Goal: Transaction & Acquisition: Obtain resource

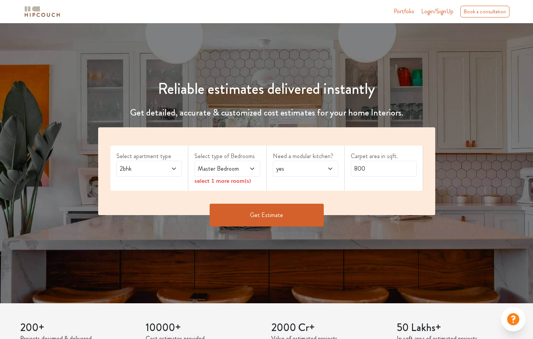
scroll to position [114, 0]
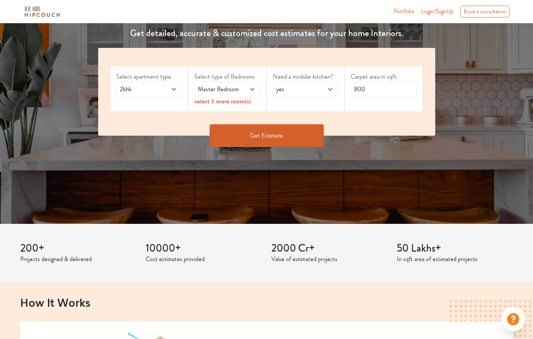
click at [175, 89] on icon at bounding box center [174, 89] width 4 height 2
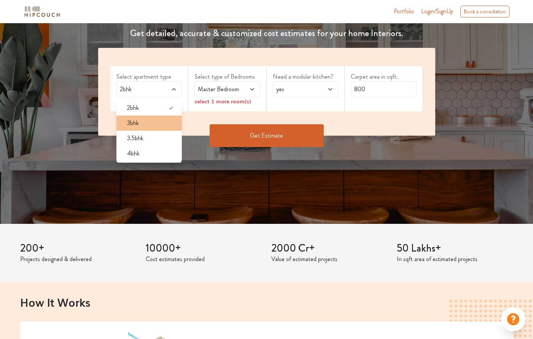
click at [155, 124] on div "3bhk" at bounding box center [151, 123] width 61 height 9
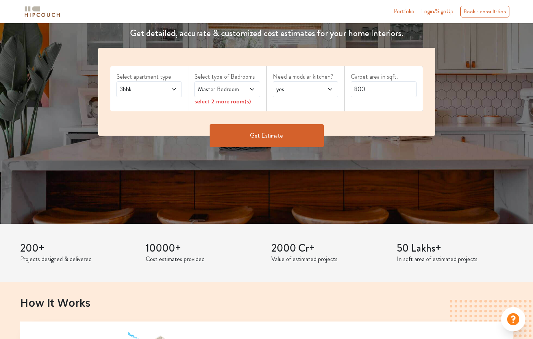
click at [254, 88] on icon at bounding box center [252, 89] width 6 height 6
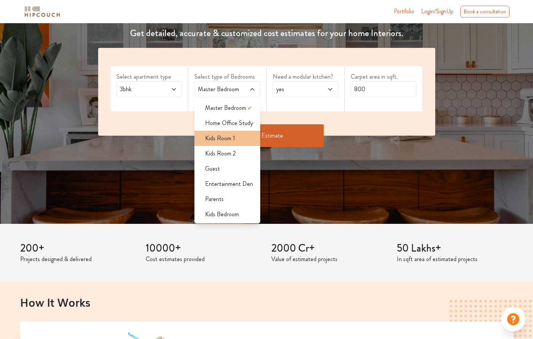
click at [240, 140] on div "Kids Room 1" at bounding box center [229, 138] width 61 height 9
click at [375, 149] on div "Get Estimate" at bounding box center [267, 147] width 346 height 23
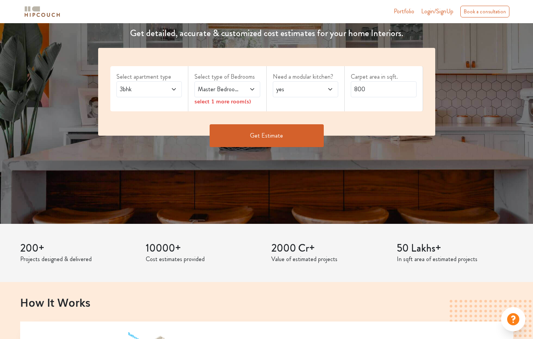
click at [251, 88] on icon at bounding box center [252, 89] width 6 height 6
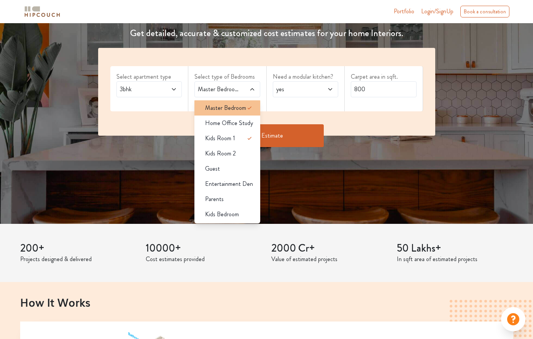
click at [243, 106] on span "Master Bedroom" at bounding box center [225, 107] width 41 height 9
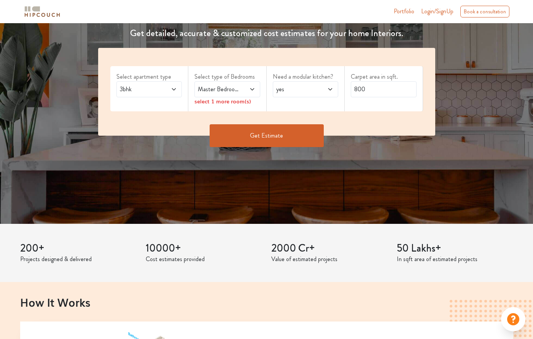
click at [370, 137] on div "Get Estimate" at bounding box center [267, 135] width 346 height 23
click at [251, 90] on icon at bounding box center [252, 89] width 6 height 6
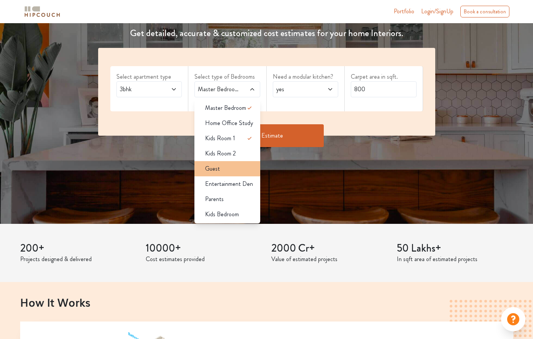
click at [221, 167] on div "Guest" at bounding box center [229, 168] width 61 height 9
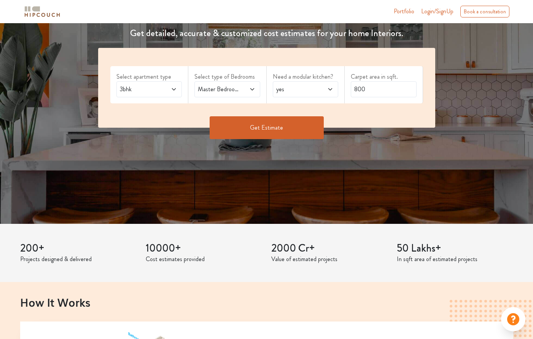
click at [308, 91] on span "yes" at bounding box center [297, 89] width 44 height 9
click at [297, 127] on div "no" at bounding box center [307, 123] width 61 height 9
drag, startPoint x: 369, startPoint y: 87, endPoint x: 346, endPoint y: 90, distance: 23.0
click at [346, 90] on div "Carpet area in sqft. 800" at bounding box center [384, 84] width 78 height 37
type input "1250"
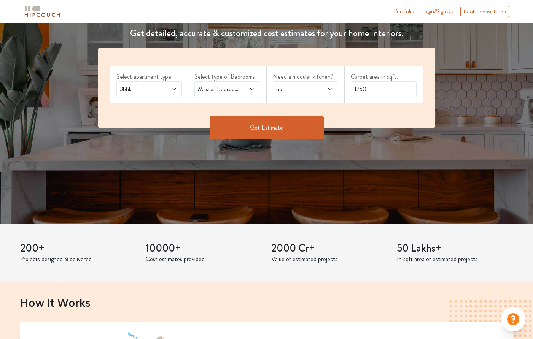
click at [282, 129] on button "Get Estimate" at bounding box center [267, 127] width 114 height 23
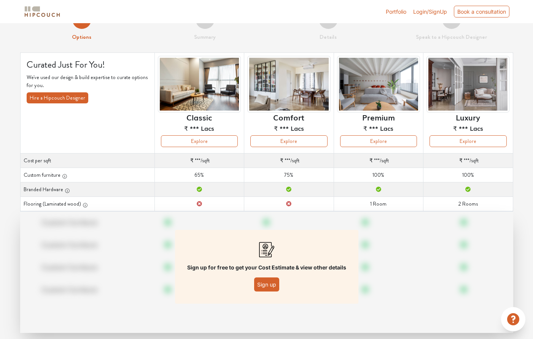
scroll to position [35, 0]
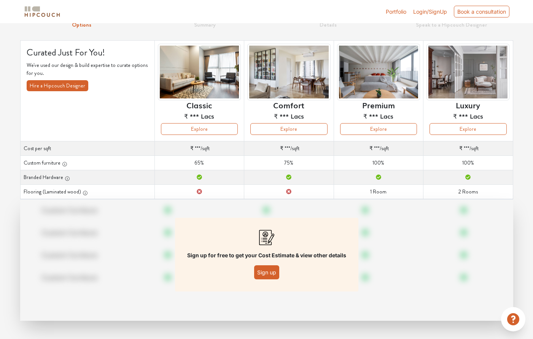
click at [267, 271] on button "Sign up" at bounding box center [266, 272] width 25 height 14
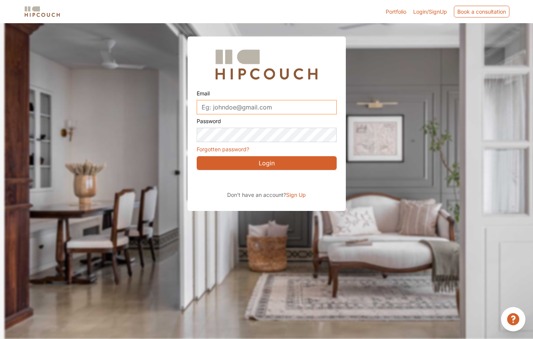
click at [281, 110] on input "Email" at bounding box center [267, 107] width 140 height 14
type input "nishigandhavijay02@gmail.com"
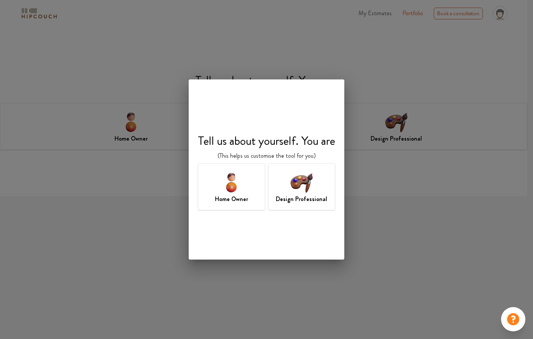
click at [300, 186] on img at bounding box center [301, 182] width 25 height 25
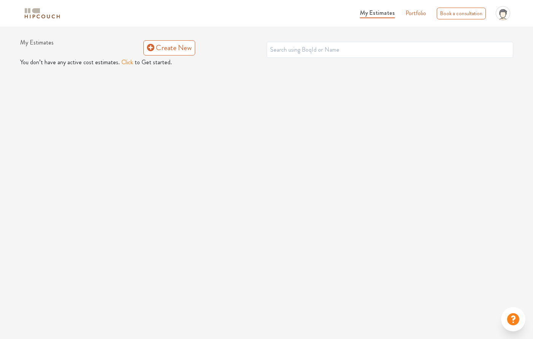
click at [387, 12] on span "My Estimates" at bounding box center [377, 12] width 35 height 9
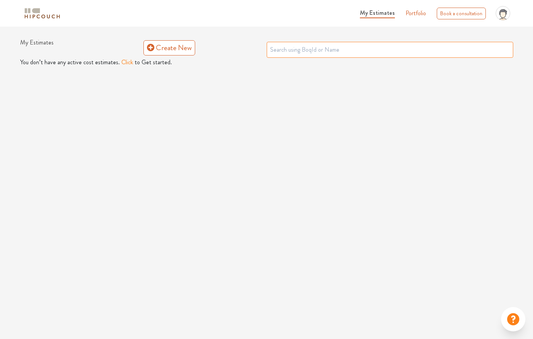
click at [337, 49] on input "text" at bounding box center [390, 50] width 246 height 16
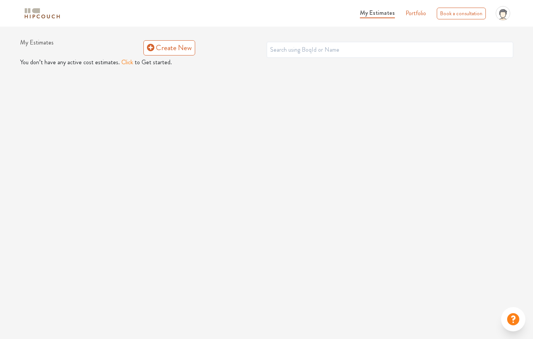
click at [124, 64] on button "Click" at bounding box center [127, 62] width 12 height 9
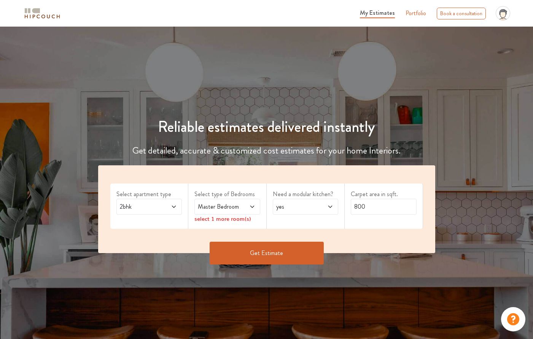
click at [262, 253] on button "Get Estimate" at bounding box center [267, 253] width 114 height 23
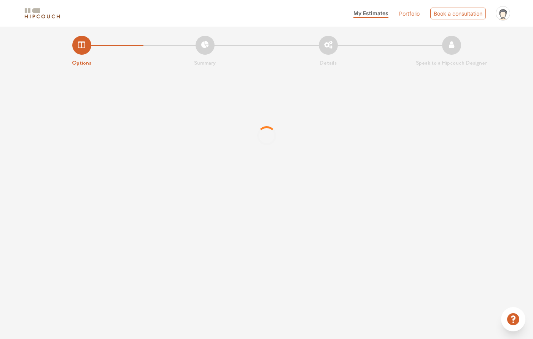
click at [409, 10] on link "Portfolio" at bounding box center [409, 14] width 21 height 8
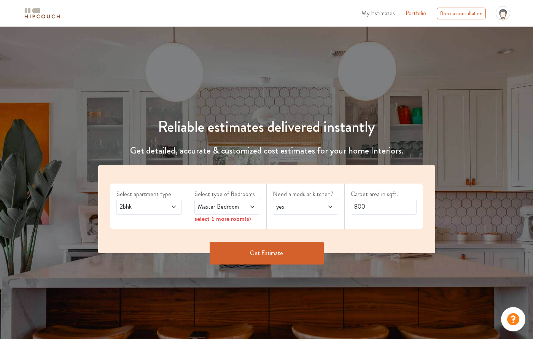
click at [172, 204] on icon at bounding box center [174, 207] width 6 height 6
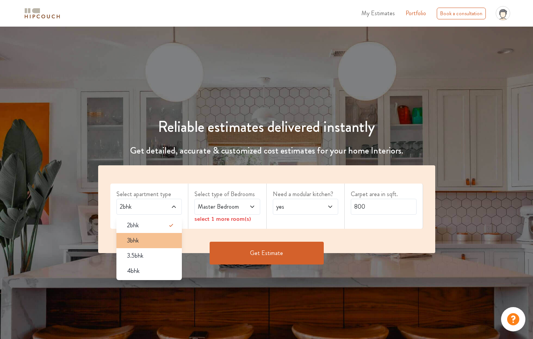
click at [161, 242] on div "3bhk" at bounding box center [151, 240] width 61 height 9
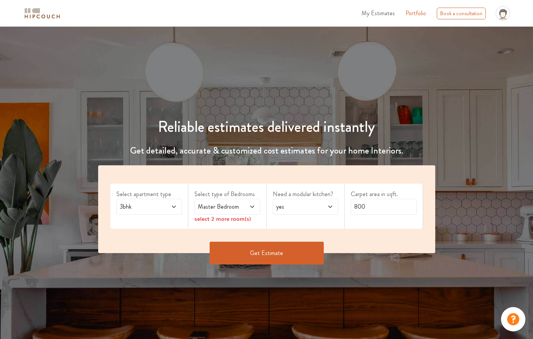
click at [233, 204] on span "Master Bedroom" at bounding box center [218, 206] width 44 height 9
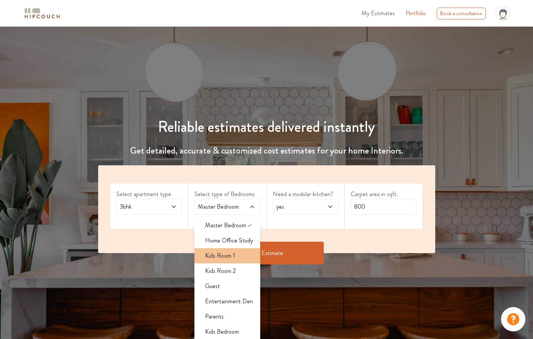
click at [238, 255] on div "Kids Room 1" at bounding box center [229, 255] width 61 height 9
drag, startPoint x: 236, startPoint y: 290, endPoint x: 255, endPoint y: 284, distance: 20.1
click at [237, 290] on div "Guest" at bounding box center [229, 286] width 61 height 9
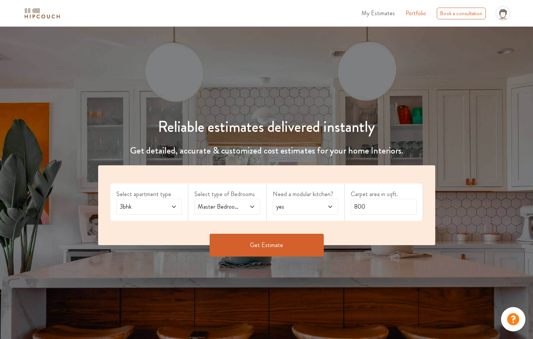
click at [315, 209] on span "yes" at bounding box center [297, 206] width 44 height 9
drag, startPoint x: 288, startPoint y: 243, endPoint x: 348, endPoint y: 216, distance: 66.2
click at [289, 243] on span "no" at bounding box center [286, 240] width 6 height 9
click at [375, 204] on input "800" at bounding box center [384, 207] width 66 height 16
click at [374, 204] on input "800" at bounding box center [384, 207] width 66 height 16
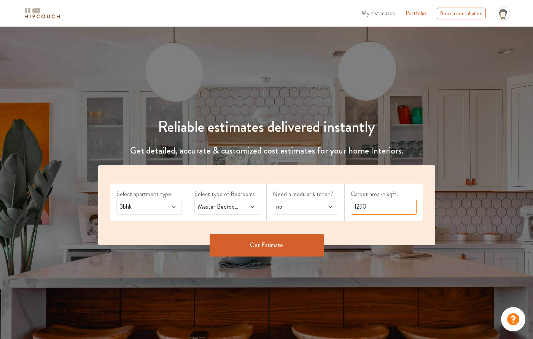
type input "1250"
click at [302, 235] on button "Get Estimate" at bounding box center [267, 245] width 114 height 23
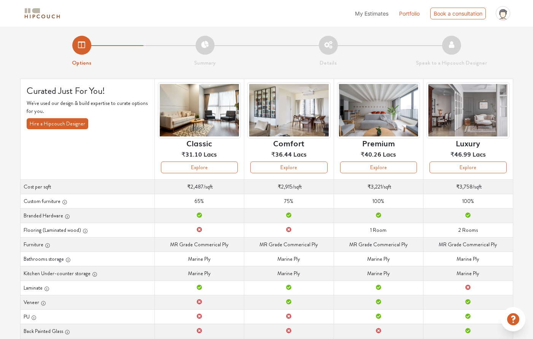
click at [203, 48] on li "Summary" at bounding box center [204, 52] width 123 height 32
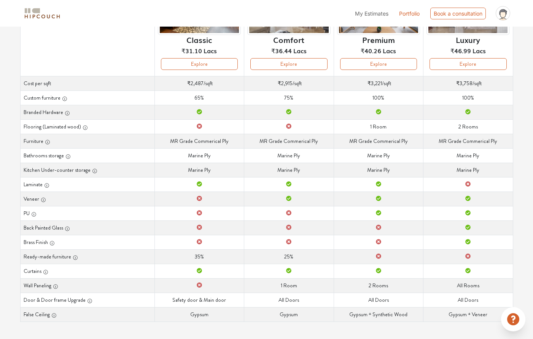
scroll to position [105, 0]
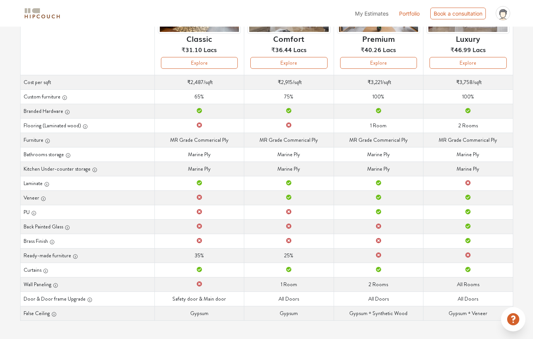
click at [210, 155] on td "Bathrooms storage Marine Ply" at bounding box center [198, 154] width 89 height 14
click at [223, 140] on td "Furniture MR Grade Commerical Ply" at bounding box center [198, 140] width 89 height 14
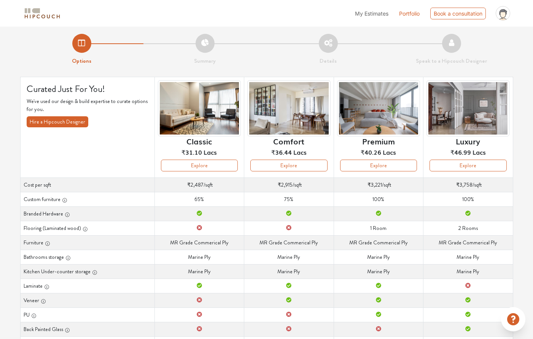
scroll to position [0, 0]
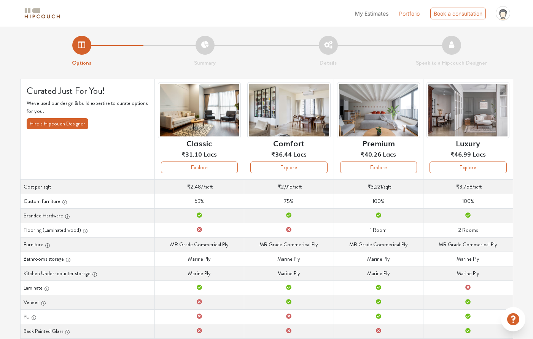
click at [207, 46] on li "Summary" at bounding box center [204, 52] width 123 height 32
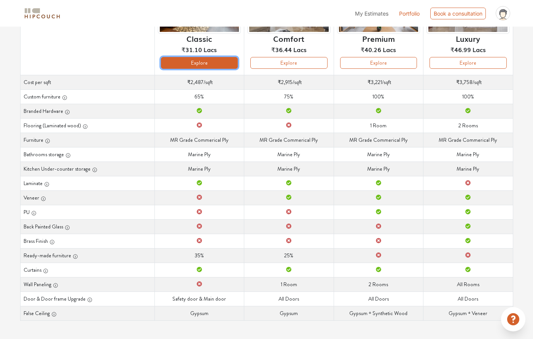
click at [217, 63] on button "Explore" at bounding box center [199, 63] width 77 height 12
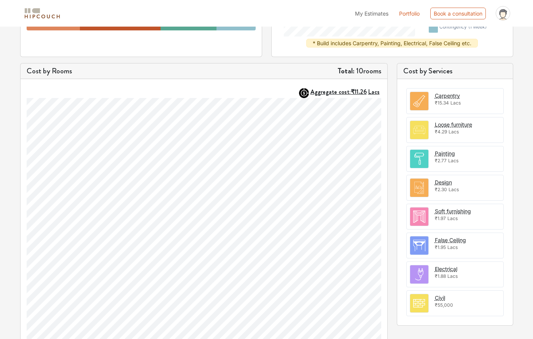
scroll to position [190, 0]
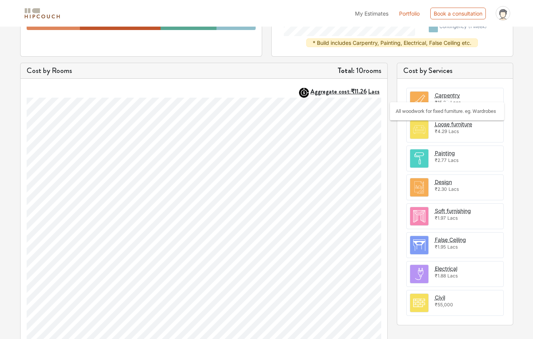
click at [447, 93] on div "Carpentry" at bounding box center [447, 95] width 25 height 8
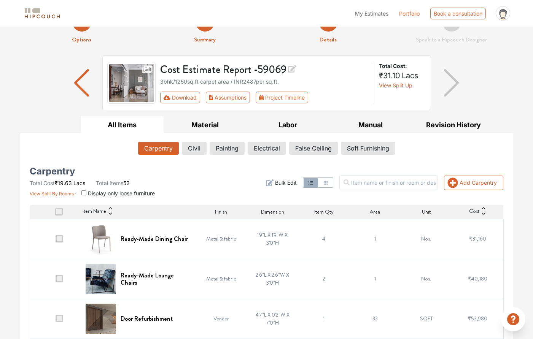
scroll to position [137, 0]
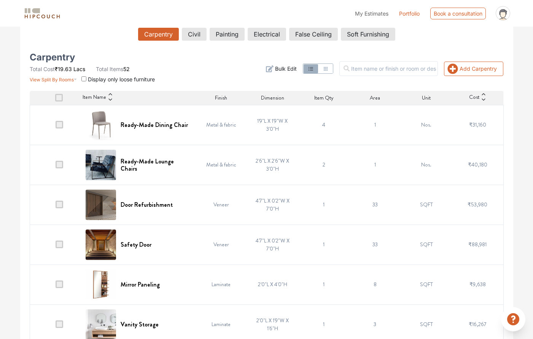
click at [58, 122] on span at bounding box center [60, 125] width 8 height 8
click at [56, 127] on input "checkbox" at bounding box center [56, 127] width 0 height 0
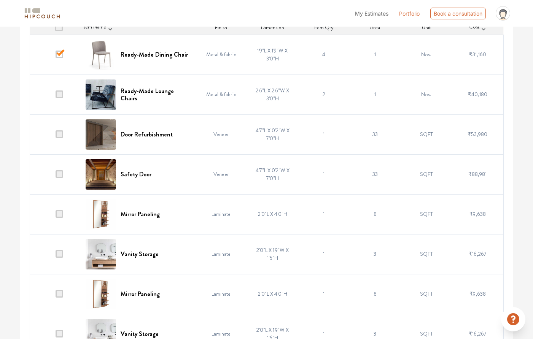
scroll to position [213, 0]
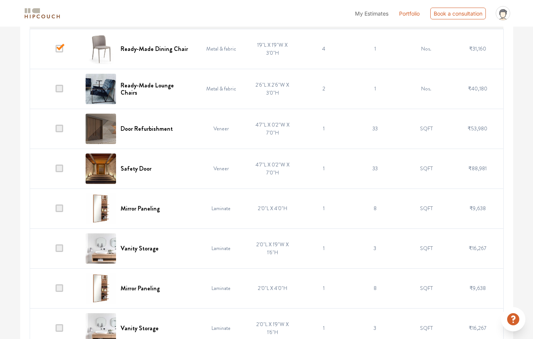
click at [62, 129] on span at bounding box center [60, 129] width 8 height 8
click at [56, 130] on input "checkbox" at bounding box center [56, 130] width 0 height 0
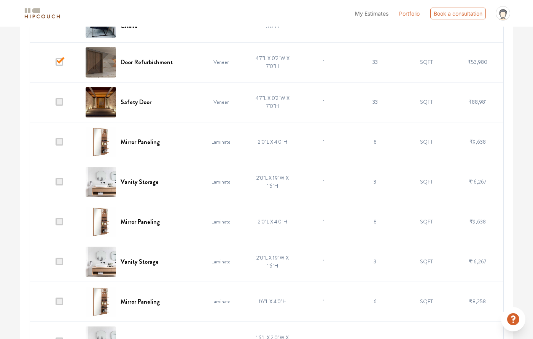
scroll to position [289, 0]
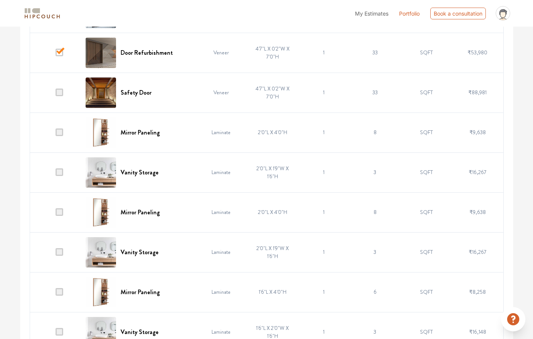
click at [62, 96] on span at bounding box center [60, 93] width 8 height 8
click at [56, 94] on input "checkbox" at bounding box center [56, 94] width 0 height 0
click at [60, 132] on span at bounding box center [60, 133] width 8 height 8
click at [56, 134] on input "checkbox" at bounding box center [56, 134] width 0 height 0
click at [63, 173] on span at bounding box center [60, 172] width 8 height 8
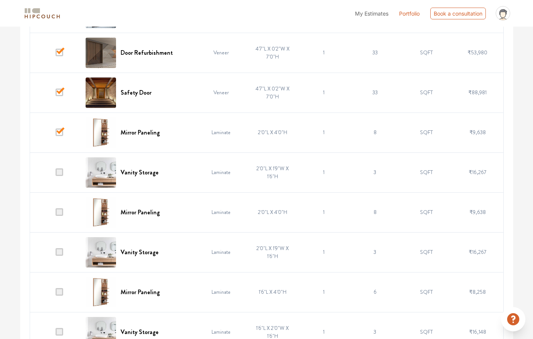
click at [56, 174] on input "checkbox" at bounding box center [56, 174] width 0 height 0
click at [58, 213] on span at bounding box center [60, 212] width 8 height 8
click at [56, 214] on input "checkbox" at bounding box center [56, 214] width 0 height 0
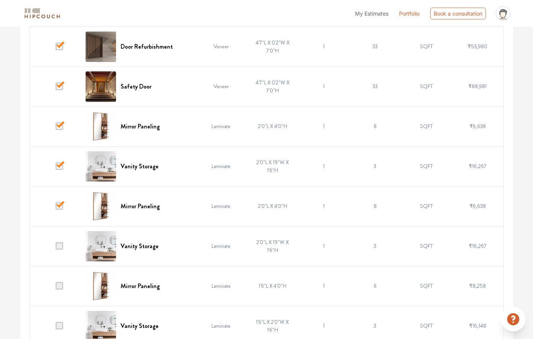
scroll to position [365, 0]
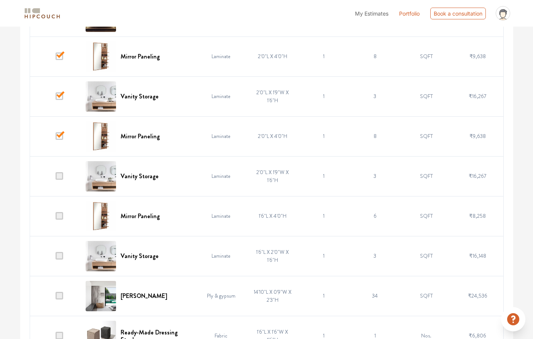
click at [61, 174] on span at bounding box center [60, 176] width 8 height 8
click at [56, 178] on input "checkbox" at bounding box center [56, 178] width 0 height 0
click at [62, 219] on span at bounding box center [60, 216] width 8 height 8
click at [56, 218] on input "checkbox" at bounding box center [56, 218] width 0 height 0
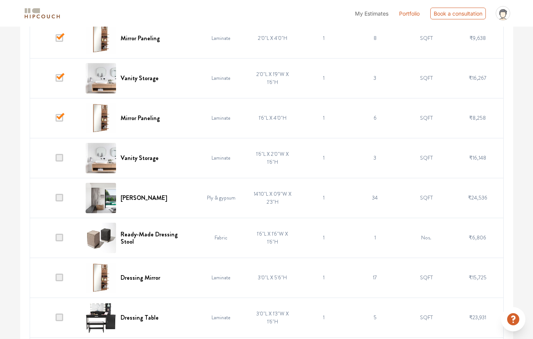
scroll to position [480, 0]
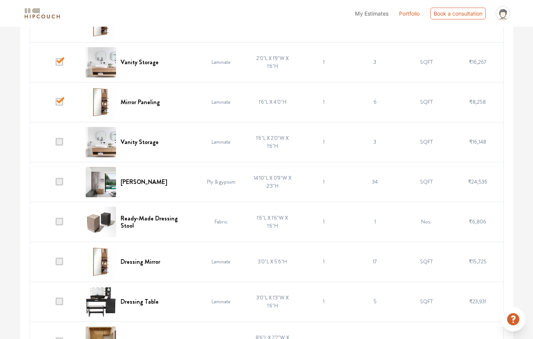
click at [60, 178] on span at bounding box center [60, 182] width 8 height 8
click at [56, 184] on input "checkbox" at bounding box center [56, 184] width 0 height 0
click at [60, 223] on span at bounding box center [60, 222] width 8 height 8
click at [56, 224] on input "checkbox" at bounding box center [56, 224] width 0 height 0
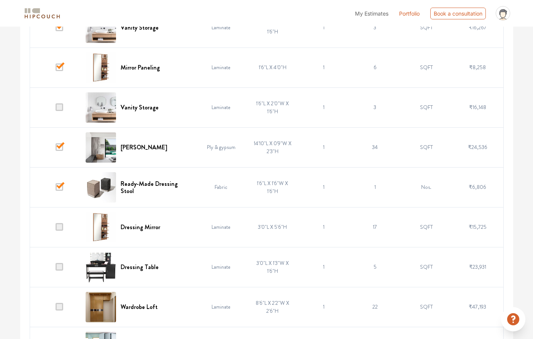
scroll to position [556, 0]
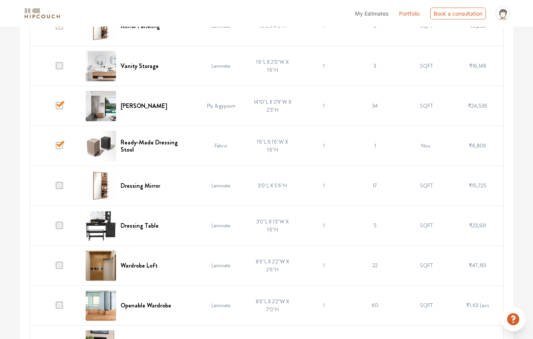
click at [60, 188] on span at bounding box center [60, 186] width 8 height 8
click at [56, 187] on input "checkbox" at bounding box center [56, 187] width 0 height 0
drag, startPoint x: 61, startPoint y: 226, endPoint x: 63, endPoint y: 242, distance: 16.5
click at [60, 226] on span at bounding box center [60, 226] width 8 height 8
click at [56, 227] on input "checkbox" at bounding box center [56, 227] width 0 height 0
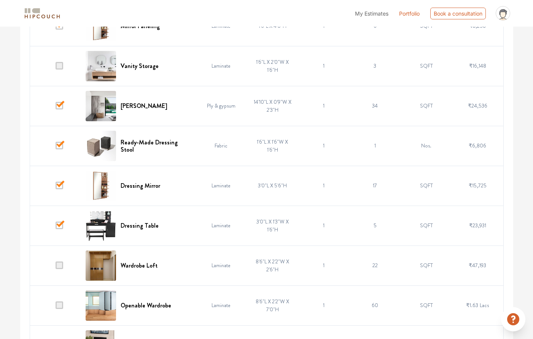
click at [52, 263] on td at bounding box center [55, 266] width 51 height 40
click at [60, 262] on span at bounding box center [60, 266] width 8 height 8
click at [56, 267] on input "checkbox" at bounding box center [56, 267] width 0 height 0
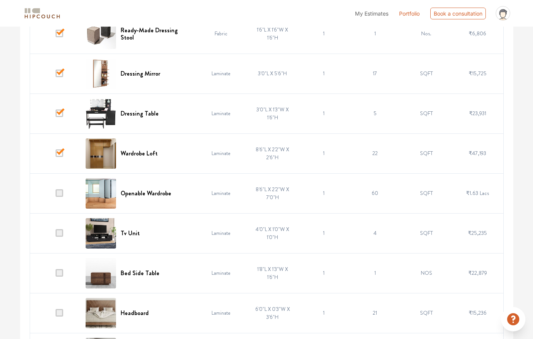
scroll to position [670, 0]
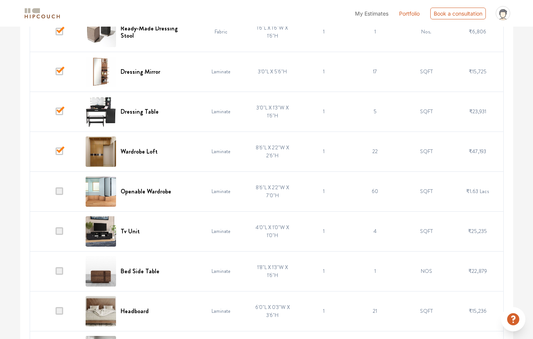
click at [63, 195] on span at bounding box center [60, 191] width 8 height 8
click at [56, 193] on input "checkbox" at bounding box center [56, 193] width 0 height 0
click at [58, 230] on span at bounding box center [60, 231] width 8 height 8
click at [56, 233] on input "checkbox" at bounding box center [56, 233] width 0 height 0
click at [278, 186] on td "8'6"L X 2'2"W X 7'0"H" at bounding box center [272, 192] width 51 height 40
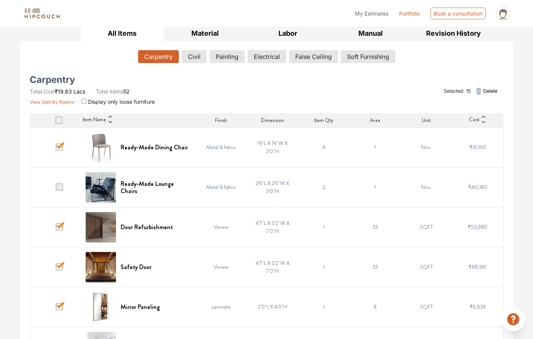
scroll to position [0, 0]
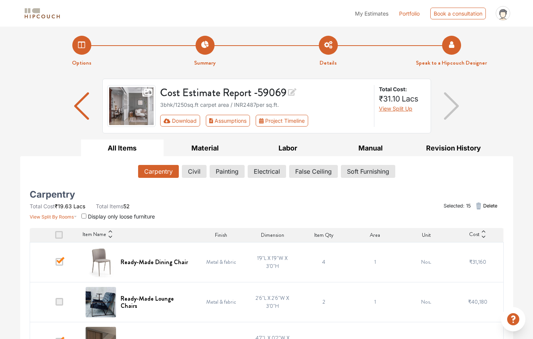
click at [451, 50] on li "Speak to a Hipcouch Designer" at bounding box center [451, 52] width 123 height 32
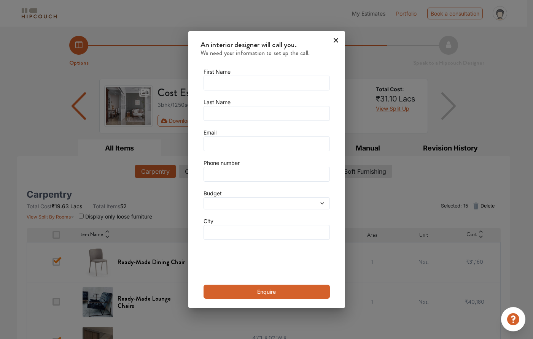
click at [331, 39] on icon at bounding box center [336, 40] width 12 height 12
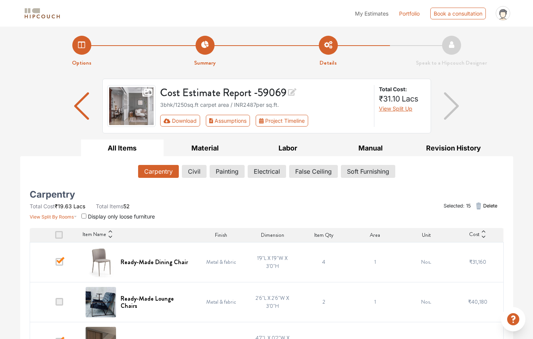
click at [473, 104] on div "Cost Estimate Report - 59069 3bhk / 1250 sq.ft carpet area / INR 2487 per sq.ft…" at bounding box center [266, 109] width 493 height 61
click at [505, 10] on icon at bounding box center [502, 15] width 9 height 13
click at [83, 43] on li "Options" at bounding box center [81, 52] width 123 height 32
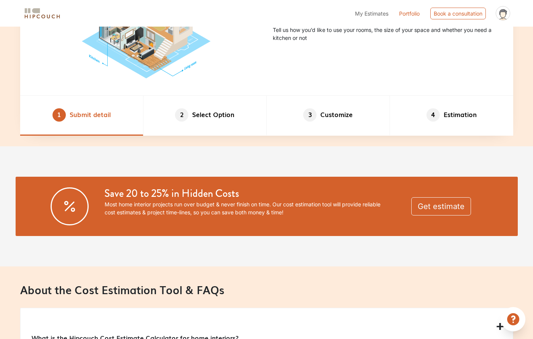
scroll to position [344, 0]
